Goal: Complete application form: Complete application form

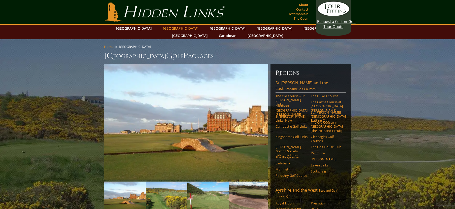
click at [175, 30] on link "[GEOGRAPHIC_DATA]" at bounding box center [180, 28] width 41 height 7
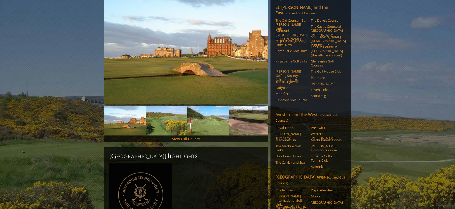
scroll to position [50, 0]
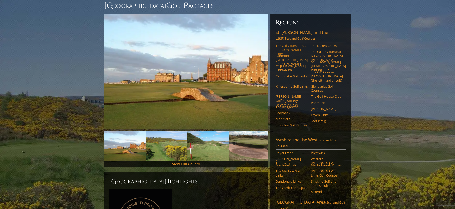
click at [286, 44] on link "The Old Course – St. [PERSON_NAME] Links" at bounding box center [291, 50] width 32 height 12
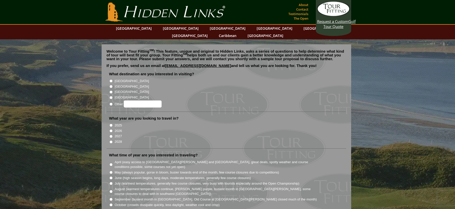
click at [110, 85] on input "[GEOGRAPHIC_DATA]" at bounding box center [110, 86] width 3 height 3
radio input "true"
click at [110, 129] on input "2026" at bounding box center [110, 130] width 3 height 3
radio input "true"
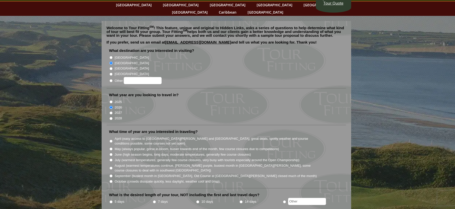
scroll to position [50, 0]
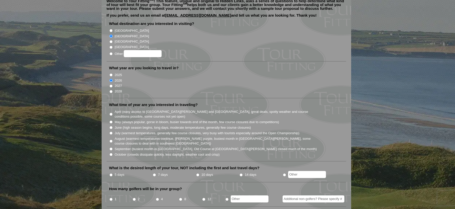
click at [113, 109] on li "April (easy access to St. Andrews and Ballybunion, great deals, spotty weather …" at bounding box center [228, 114] width 238 height 10
click at [110, 113] on input "April (easy access to St. Andrews and Ballybunion, great deals, spotty weather …" at bounding box center [110, 114] width 3 height 3
radio input "true"
click at [111, 120] on input "May (always popular, gorse in bloom, busier towards end of the month, few cours…" at bounding box center [110, 121] width 3 height 3
radio input "true"
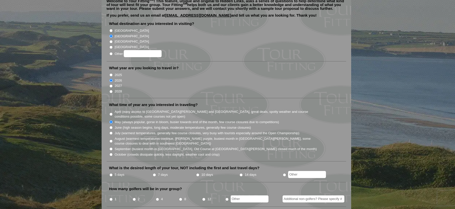
click at [112, 109] on li "April (easy access to St. Andrews and Ballybunion, great deals, spotty weather …" at bounding box center [228, 114] width 238 height 10
click at [111, 113] on input "April (easy access to St. Andrews and Ballybunion, great deals, spotty weather …" at bounding box center [110, 114] width 3 height 3
radio input "true"
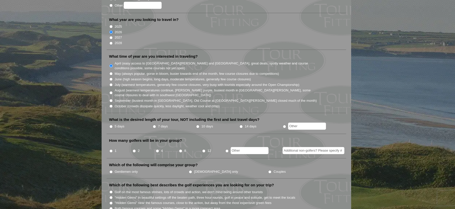
scroll to position [101, 0]
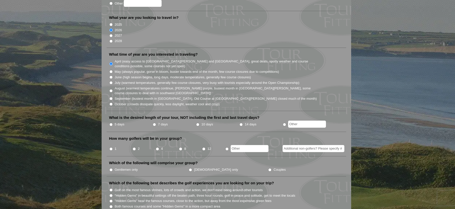
click at [111, 123] on input "5 days" at bounding box center [110, 124] width 3 height 3
radio input "true"
click at [133, 147] on input "2" at bounding box center [134, 148] width 3 height 3
radio input "true"
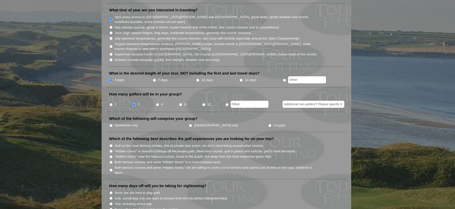
scroll to position [151, 0]
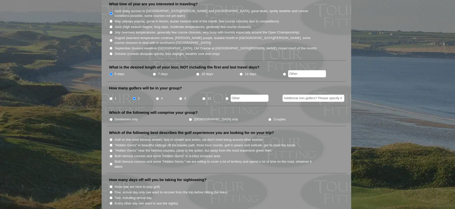
click at [110, 118] on input "Gentlemen only" at bounding box center [110, 119] width 3 height 3
radio input "true"
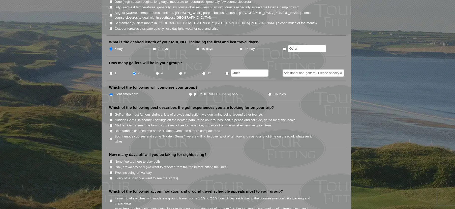
click at [109, 129] on input "Both famous courses and some "Hidden Gems" in a more compact area" at bounding box center [110, 130] width 3 height 3
radio input "true"
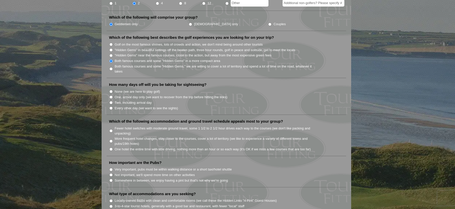
scroll to position [252, 0]
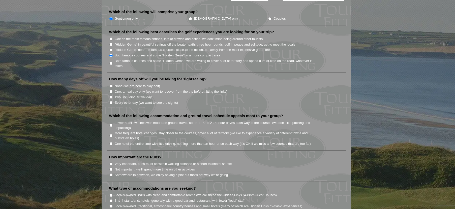
click at [112, 95] on input "Two, including arrival day" at bounding box center [110, 96] width 3 height 3
radio input "true"
click at [111, 124] on input "Fewer hotel switches with moderate ground travel, some 1 1/2 to 2 1/2 hour driv…" at bounding box center [110, 125] width 3 height 3
radio input "true"
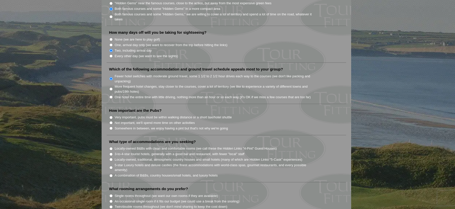
scroll to position [302, 0]
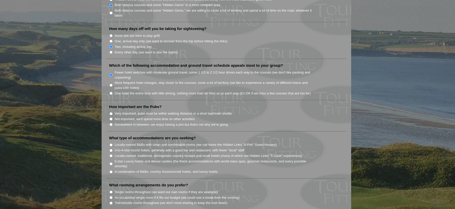
click at [110, 123] on input "Somewhere in between, we enjoy having a pint but that's not why we're going" at bounding box center [110, 124] width 3 height 3
radio input "true"
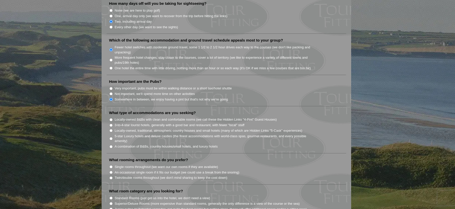
click at [335, 175] on li "Twin/double rooms throughout (we don't mind sharing to keep the cost down)" at bounding box center [228, 178] width 238 height 6
click at [111, 118] on input "Locally-owned B&Bs with clean and comfortable rooms (we call these the Hidden L…" at bounding box center [110, 119] width 3 height 3
radio input "true"
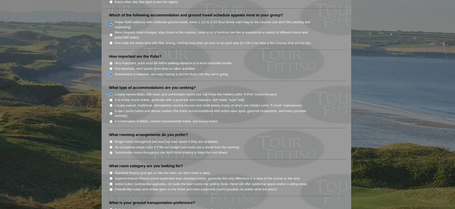
click at [111, 151] on input "Twin/double rooms throughout (we don't mind sharing to keep the cost down)" at bounding box center [110, 152] width 3 height 3
radio input "true"
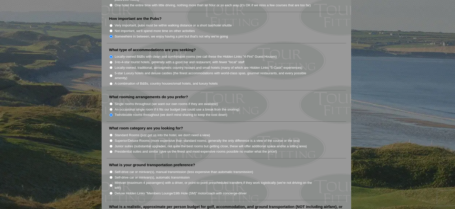
scroll to position [403, 0]
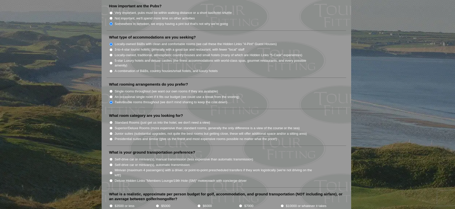
click at [110, 121] on input "Standard Rooms (just get us into the hotel, we don't need a view)" at bounding box center [110, 122] width 3 height 3
radio input "true"
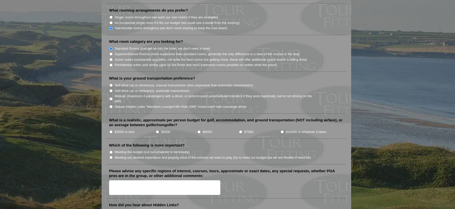
scroll to position [479, 0]
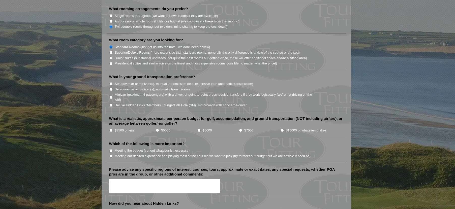
click at [157, 129] on input "$5000" at bounding box center [157, 130] width 3 height 3
radio input "true"
click at [200, 129] on input "$6000" at bounding box center [198, 130] width 3 height 3
radio input "true"
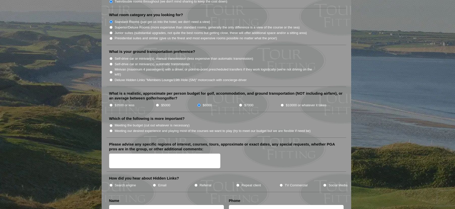
scroll to position [529, 0]
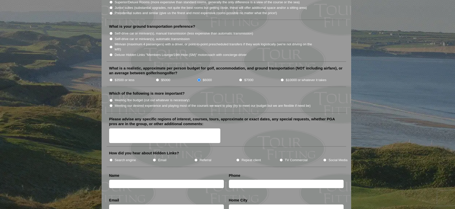
click at [160, 129] on textarea "Please advise any specific regions of interest, courses, tours, approximate or …" at bounding box center [164, 135] width 111 height 15
type textarea "w"
click at [151, 128] on textarea "Old course and Carnoustie and other courses don't matter." at bounding box center [164, 135] width 111 height 15
type textarea "Old course and Carnoustie is a must and other courses don't matter."
click at [281, 158] on input "TV Commercial" at bounding box center [280, 159] width 3 height 3
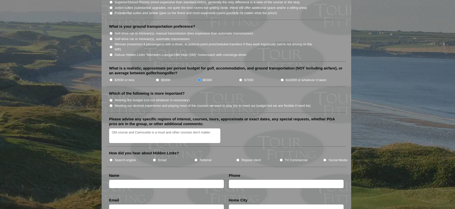
radio input "true"
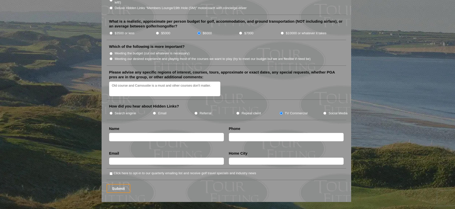
scroll to position [579, 0]
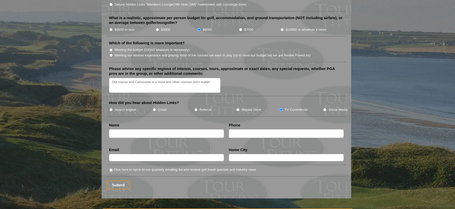
click at [149, 129] on input "text" at bounding box center [166, 133] width 115 height 8
type input "kwan Jin"
type input "1"
type input "602-814-3769"
type input "jae.jin@aol.com"
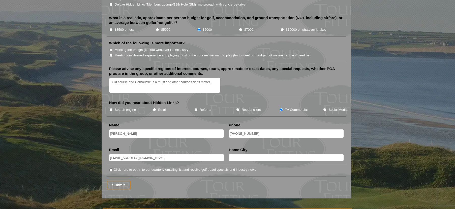
click at [284, 154] on input "text" at bounding box center [286, 157] width 115 height 7
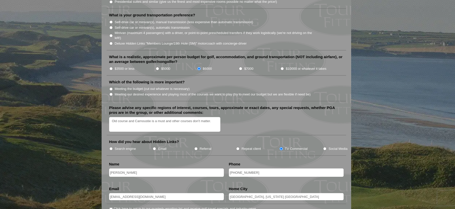
scroll to position [529, 0]
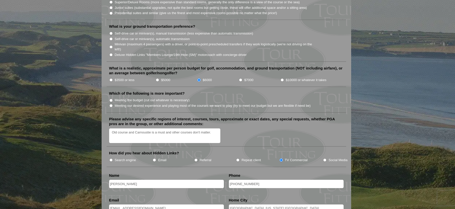
type input "Phoenix, Arizona USA"
click at [156, 78] on input "$5000" at bounding box center [157, 79] width 3 height 3
radio input "true"
click at [198, 78] on input "$6000" at bounding box center [198, 79] width 3 height 3
radio input "true"
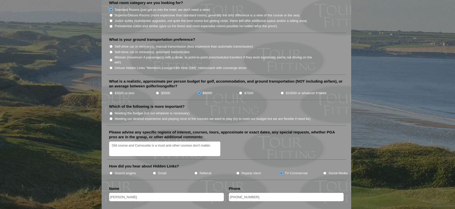
scroll to position [504, 0]
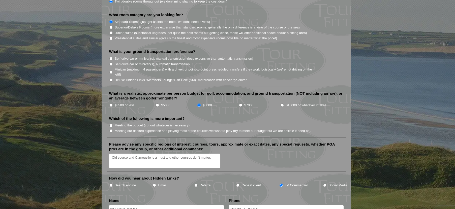
click at [214, 154] on textarea "Old course and Carnoustie is a must and other courses don't matter." at bounding box center [164, 161] width 111 height 15
type textarea "Old course and Carnoustie is a must and other courses don't matter. We can take…"
click at [111, 67] on li "Minivan (maximum 4 passengers) with a driver, or point-to-point prescheduled tr…" at bounding box center [228, 72] width 238 height 10
click at [110, 71] on input "Minivan (maximum 4 passengers) with a driver, or point-to-point prescheduled tr…" at bounding box center [110, 72] width 3 height 3
radio input "true"
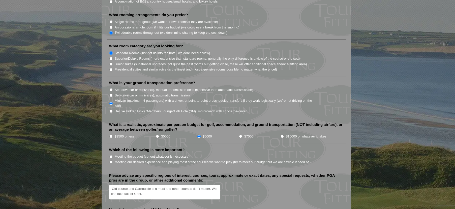
scroll to position [479, 0]
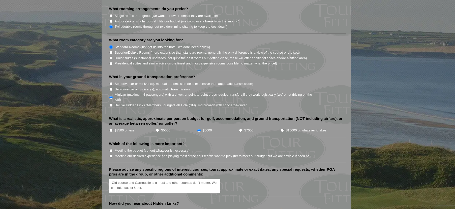
click at [111, 88] on input "Self-drive car or minivan(s), automatic transmission" at bounding box center [110, 89] width 3 height 3
radio input "true"
click at [111, 96] on input "Minivan (maximum 4 passengers) with a driver, or point-to-point prescheduled tr…" at bounding box center [110, 97] width 3 height 3
radio input "true"
click at [152, 180] on textarea "Old course and Carnoustie is a must and other courses don't matter. We can take…" at bounding box center [164, 186] width 111 height 15
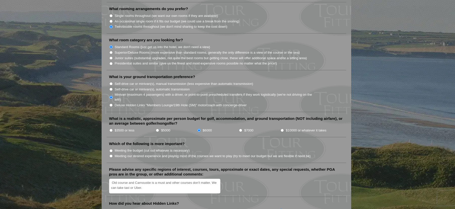
type textarea "Old course and Carnoustie is a must and other courses don't matter. We can take…"
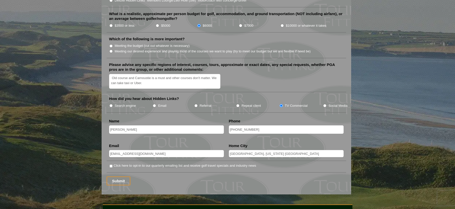
scroll to position [630, 0]
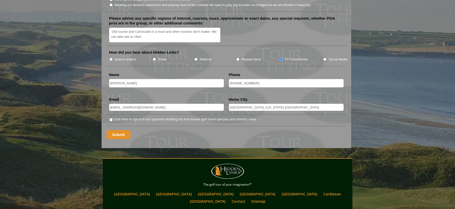
click at [124, 130] on input "Submit" at bounding box center [119, 134] width 24 height 9
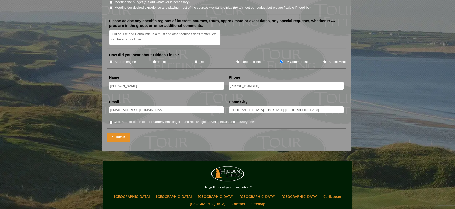
scroll to position [519, 0]
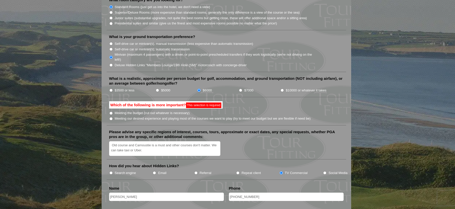
click at [112, 117] on input "Meeting our desired experience and playing most of the courses we want to play …" at bounding box center [110, 118] width 3 height 3
radio input "true"
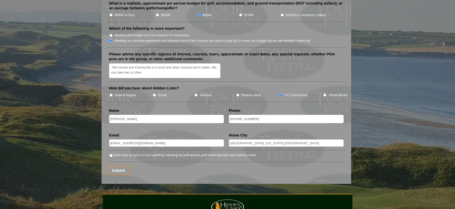
scroll to position [594, 0]
click at [121, 166] on input "Submit" at bounding box center [119, 170] width 24 height 9
